Goal: Information Seeking & Learning: Learn about a topic

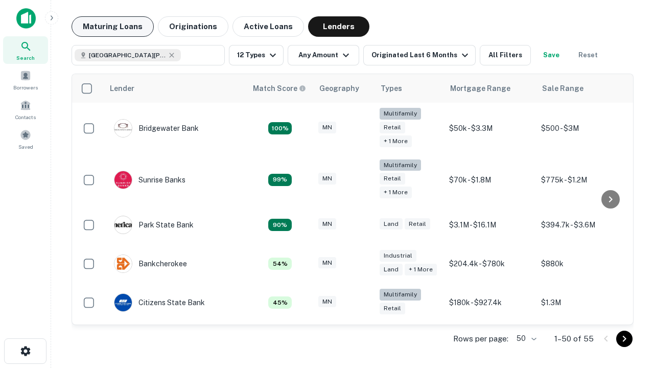
click at [112, 27] on button "Maturing Loans" at bounding box center [113, 26] width 82 height 20
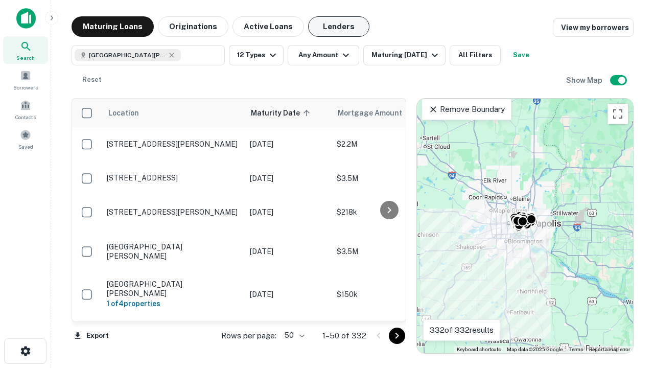
click at [339, 27] on button "Lenders" at bounding box center [338, 26] width 61 height 20
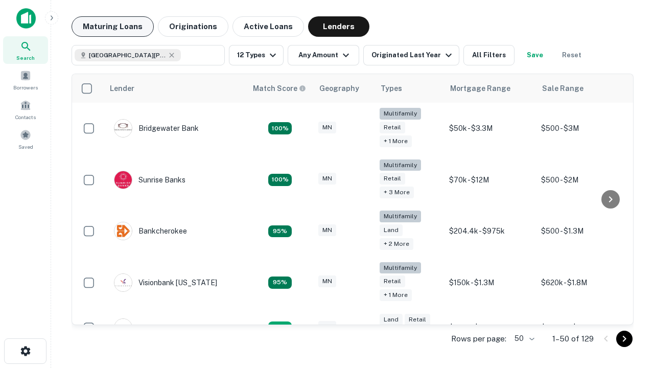
click at [112, 27] on button "Maturing Loans" at bounding box center [113, 26] width 82 height 20
